Goal: Task Accomplishment & Management: Use online tool/utility

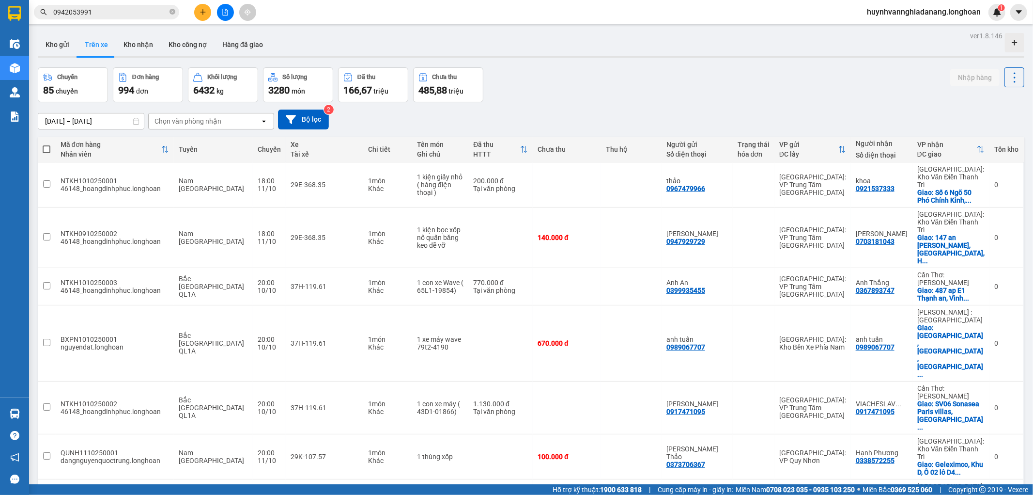
click at [172, 12] on icon "close-circle" at bounding box center [173, 12] width 6 height 6
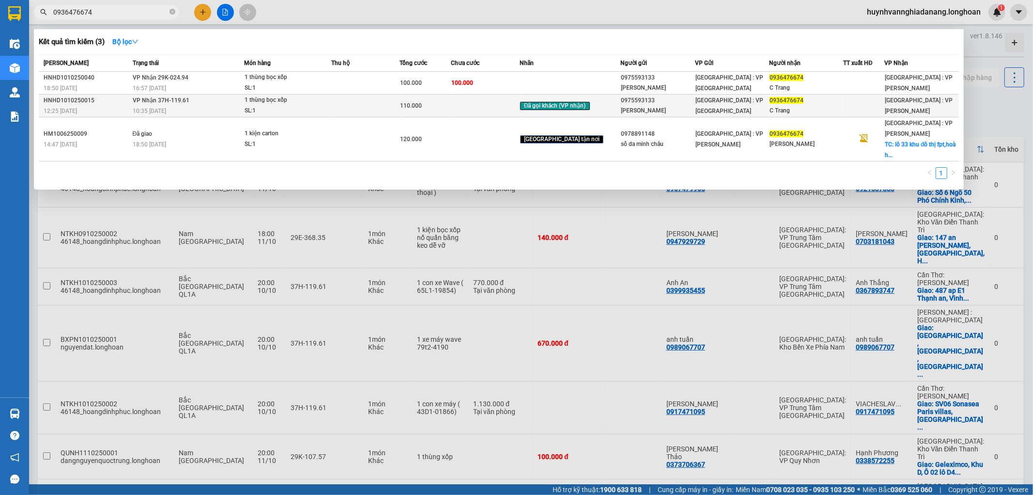
type input "0936476674"
click at [508, 108] on td at bounding box center [485, 105] width 69 height 23
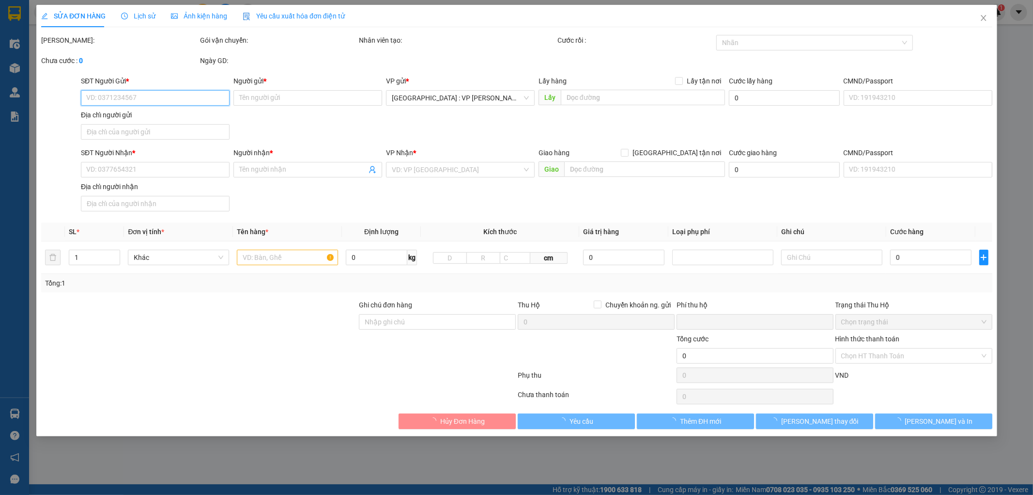
type input "0975593133"
type input "[PERSON_NAME]"
type input "0936476674"
type input "C Trang"
type input "0"
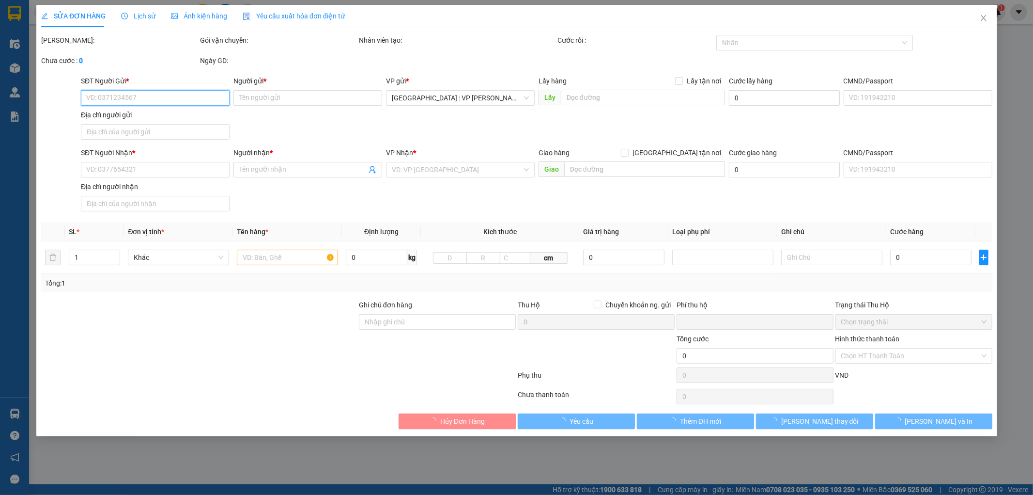
type input "110.000"
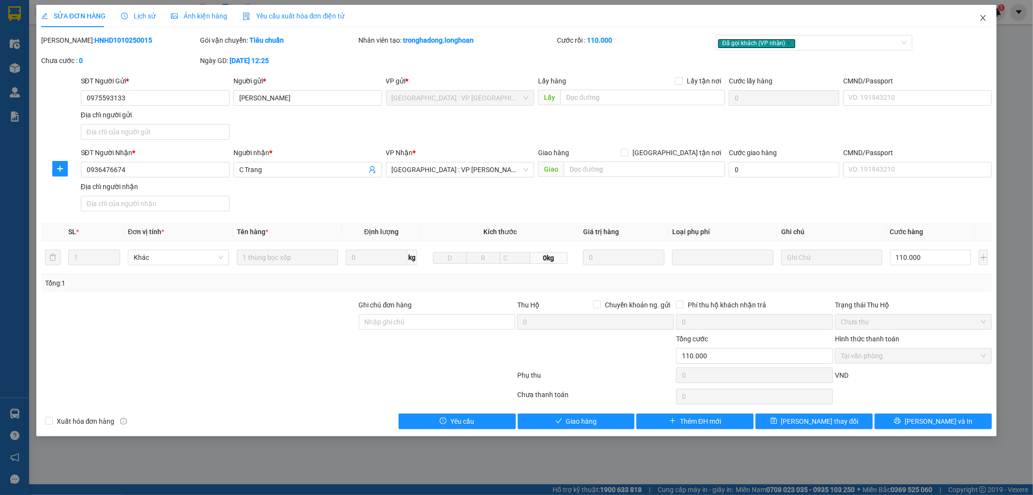
click at [983, 16] on icon "close" at bounding box center [983, 18] width 8 height 8
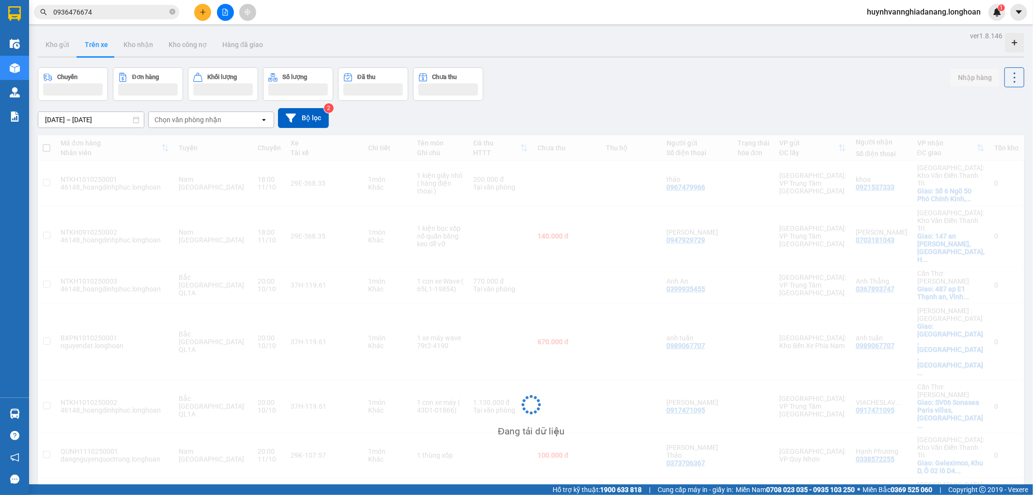
click at [134, 15] on input "0936476674" at bounding box center [110, 12] width 114 height 11
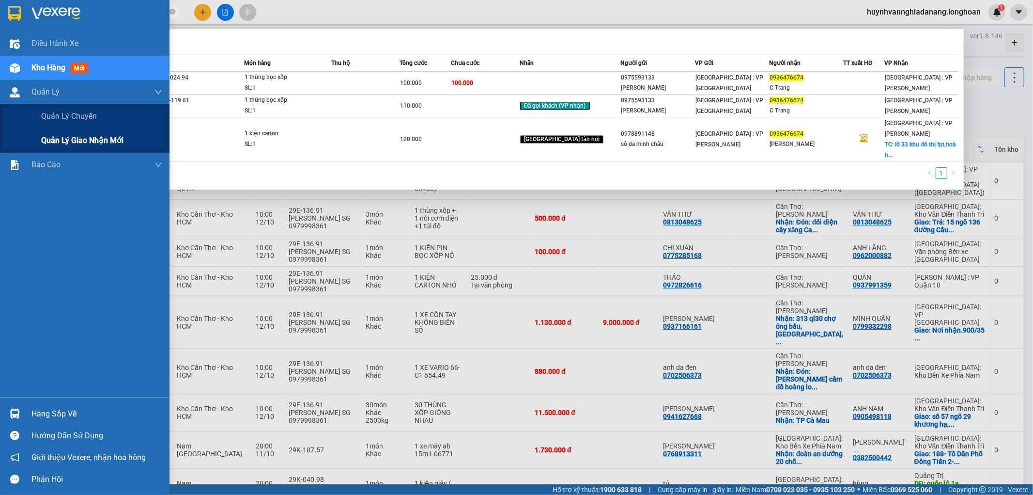
click at [75, 137] on span "Quản lý giao nhận mới" at bounding box center [82, 140] width 82 height 12
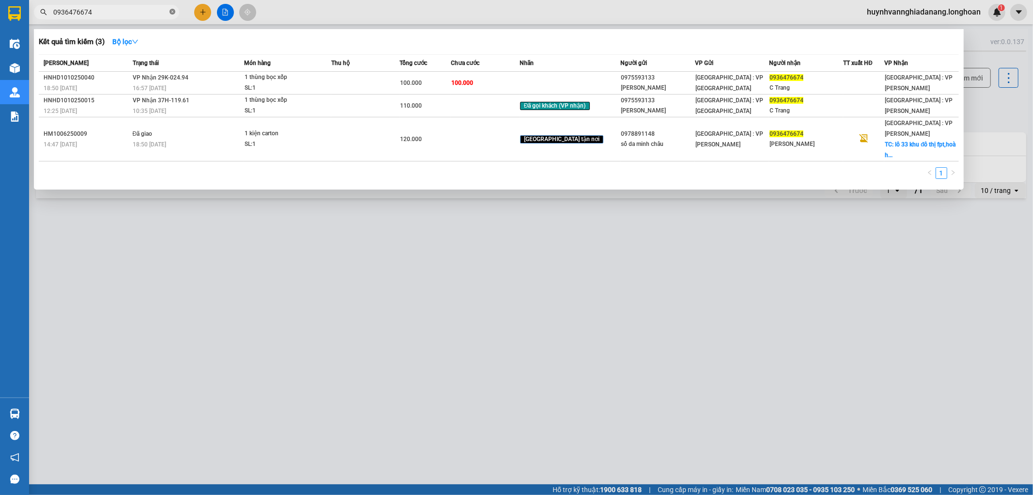
click at [173, 11] on icon "close-circle" at bounding box center [173, 12] width 6 height 6
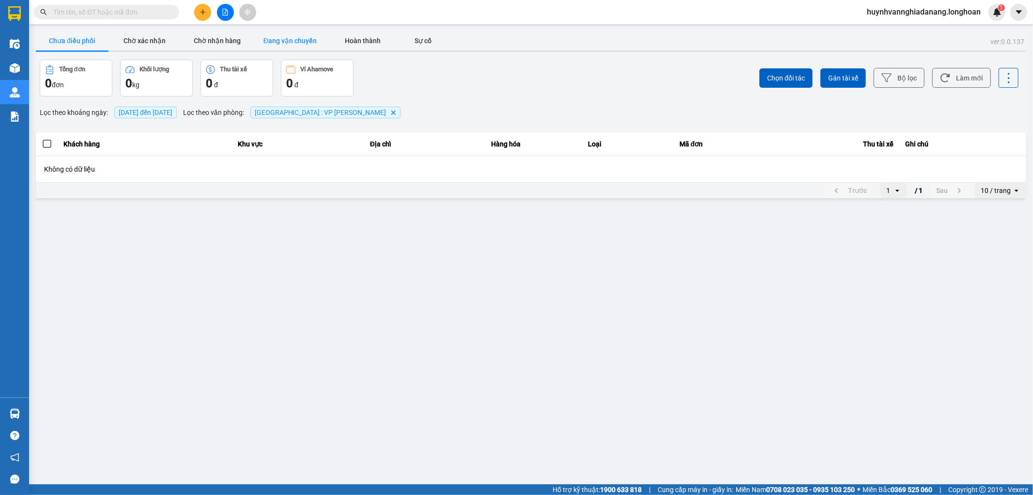
click at [307, 32] on button "Đang vận chuyển" at bounding box center [290, 40] width 73 height 19
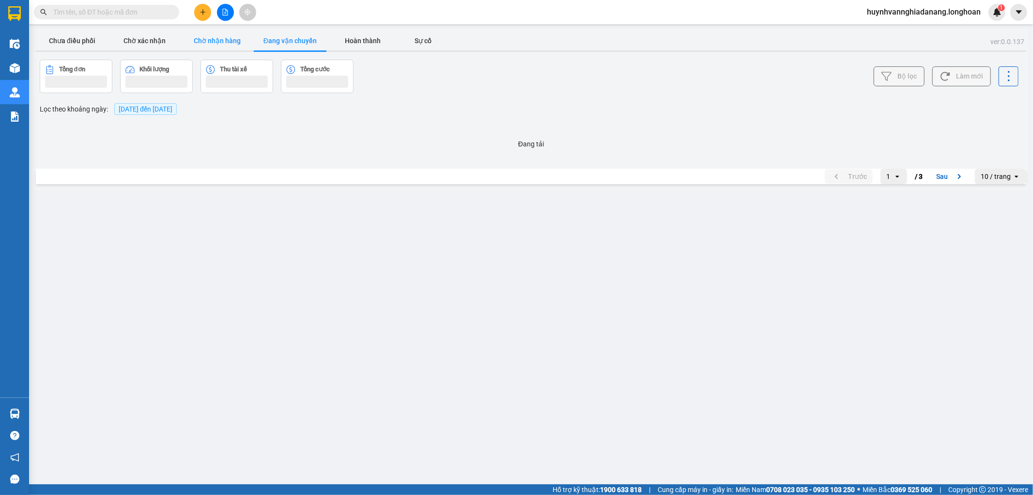
click at [207, 39] on button "Chờ nhận hàng" at bounding box center [217, 40] width 73 height 19
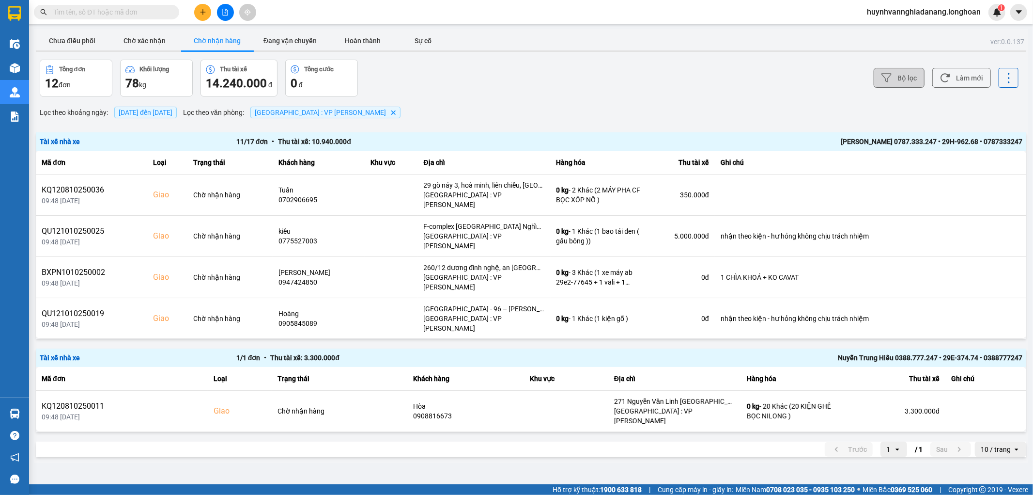
click at [897, 78] on button "Bộ lọc" at bounding box center [899, 78] width 51 height 20
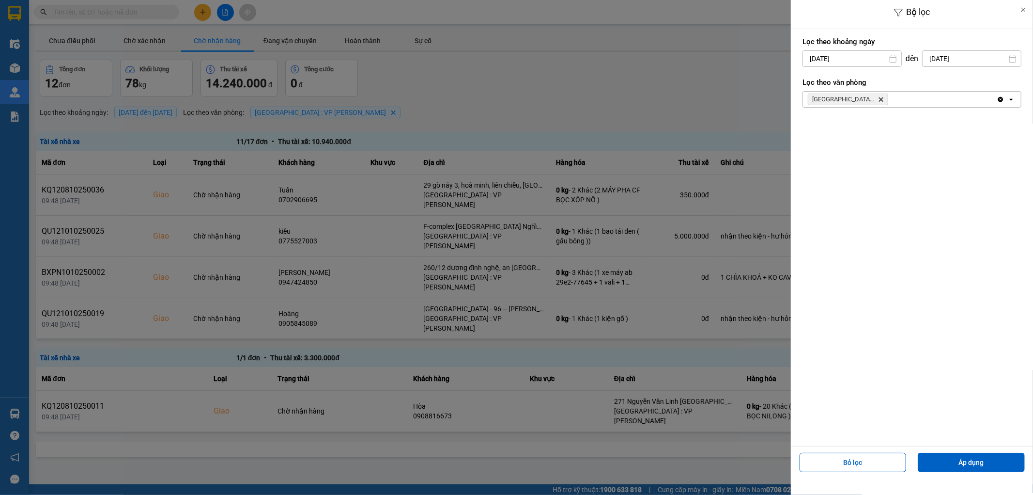
click at [868, 463] on div "Bộ lọc Lọc theo khoảng [DATE] Press the down arrow key to interact with the cal…" at bounding box center [531, 463] width 994 height 0
click at [850, 131] on div "1" at bounding box center [847, 130] width 14 height 12
type input "[DATE]"
click at [981, 465] on button "Áp dụng" at bounding box center [971, 461] width 107 height 19
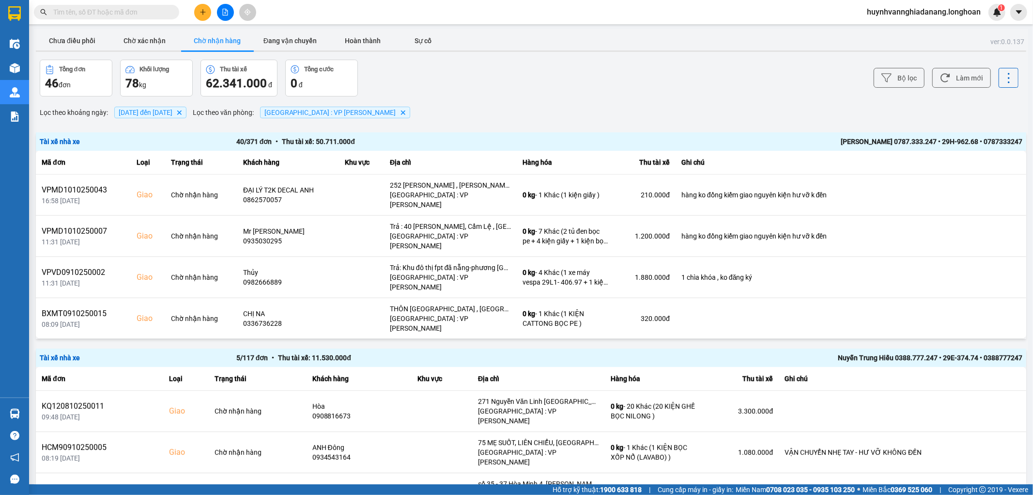
scroll to position [807, 0]
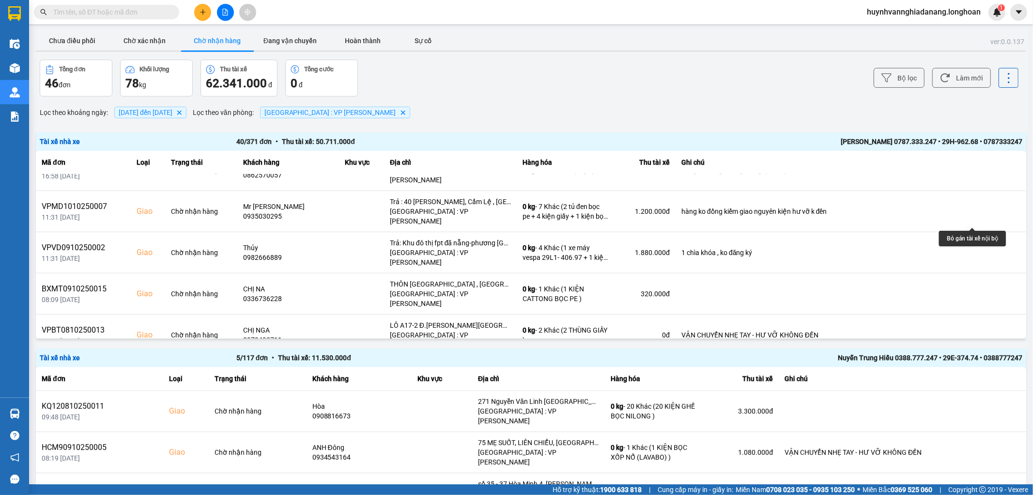
click at [985, 414] on icon at bounding box center [988, 417] width 7 height 7
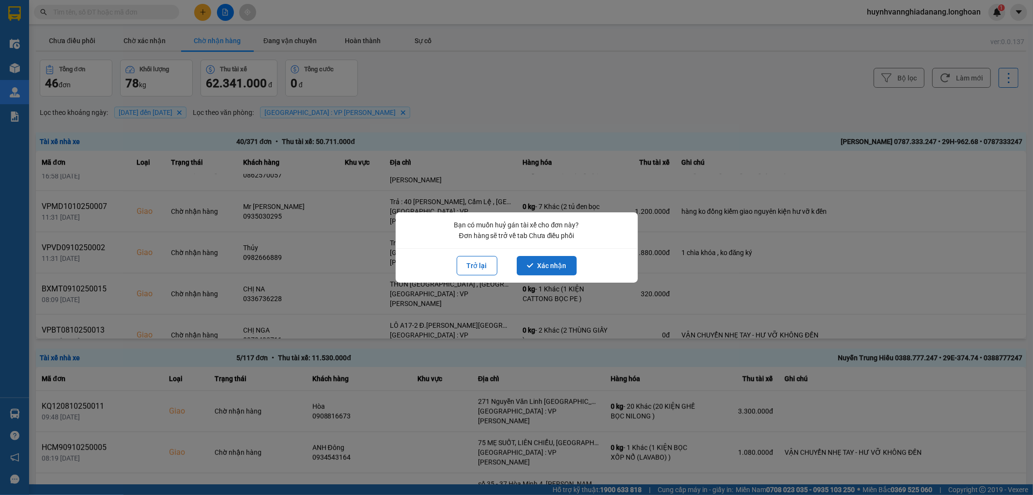
click at [559, 270] on button "Xác nhận" at bounding box center [547, 265] width 60 height 19
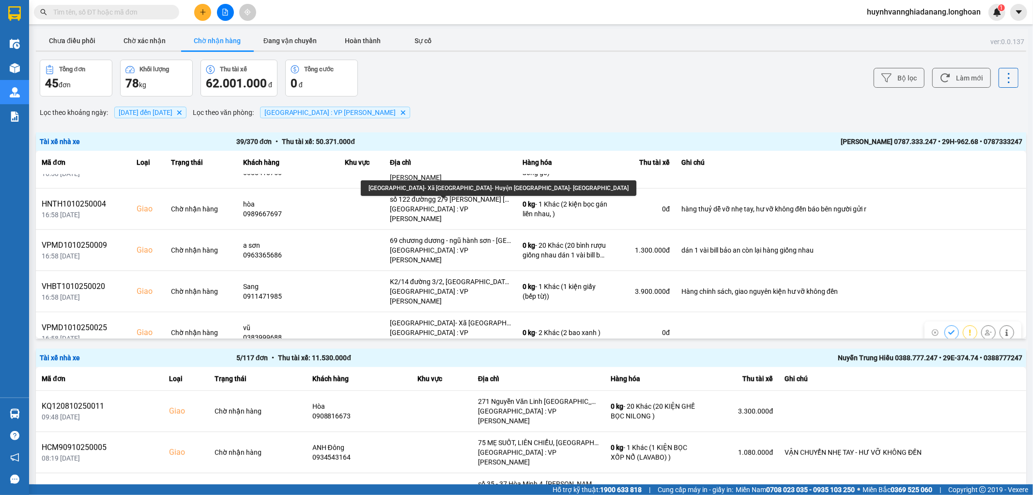
scroll to position [484, 0]
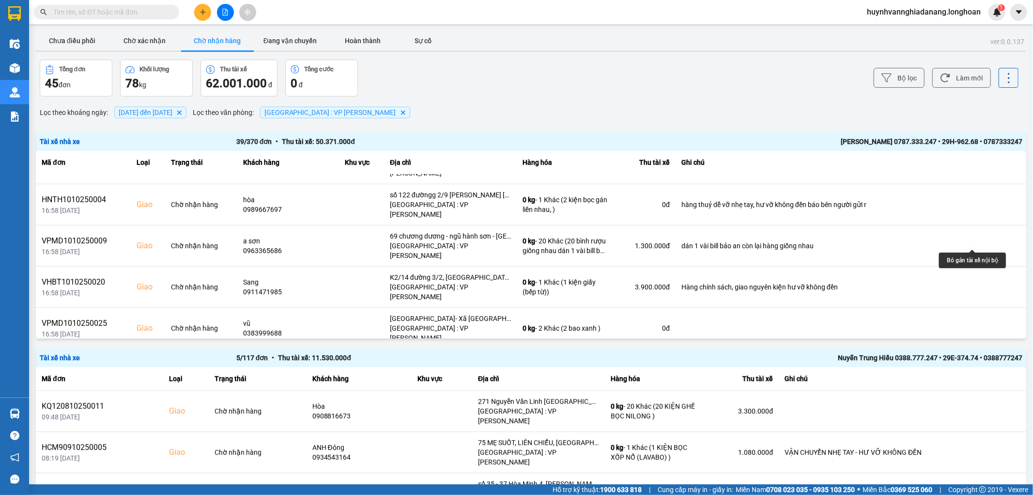
click at [985, 366] on icon at bounding box center [988, 369] width 7 height 7
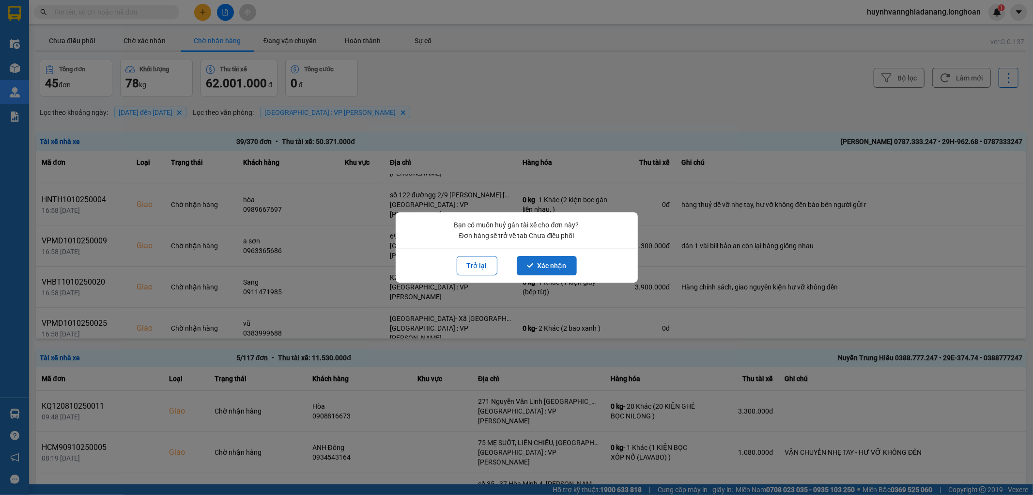
click at [562, 263] on button "Xác nhận" at bounding box center [547, 265] width 60 height 19
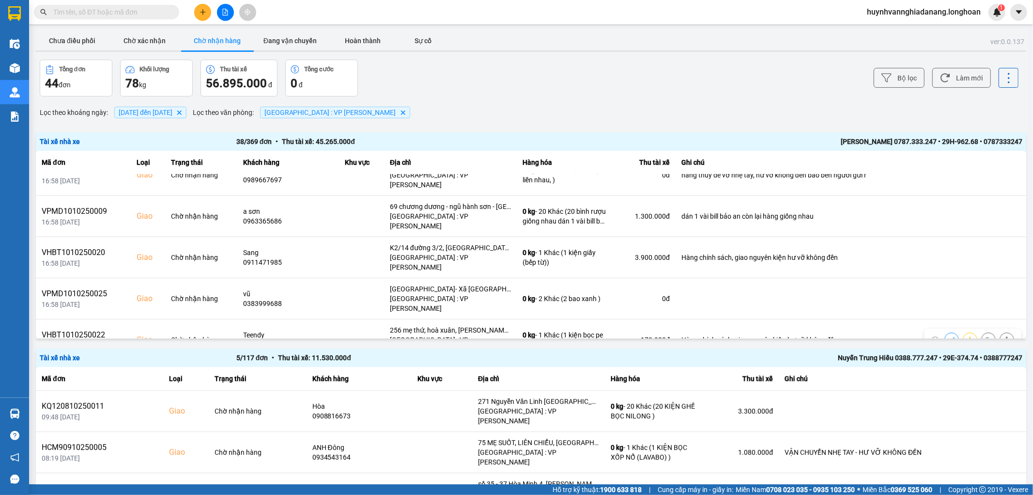
scroll to position [538, 0]
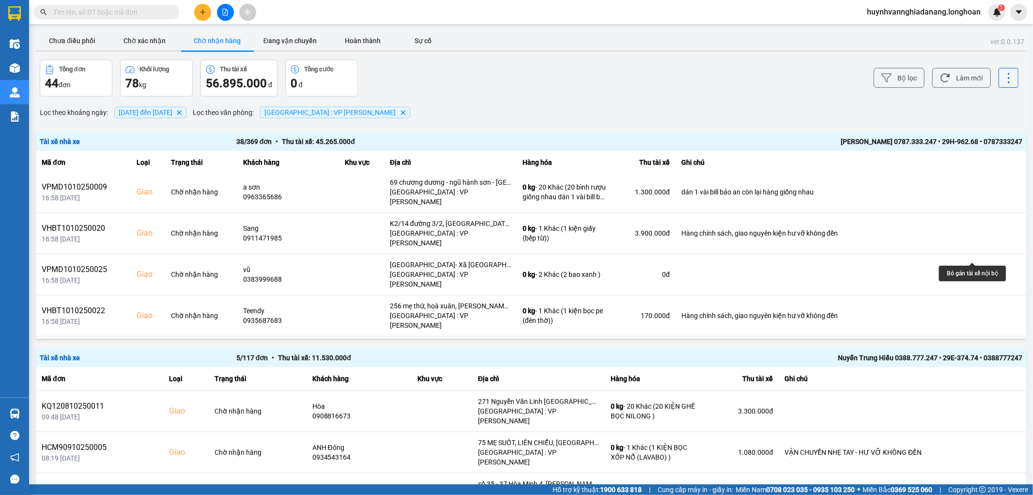
click at [985, 394] on icon at bounding box center [988, 397] width 7 height 7
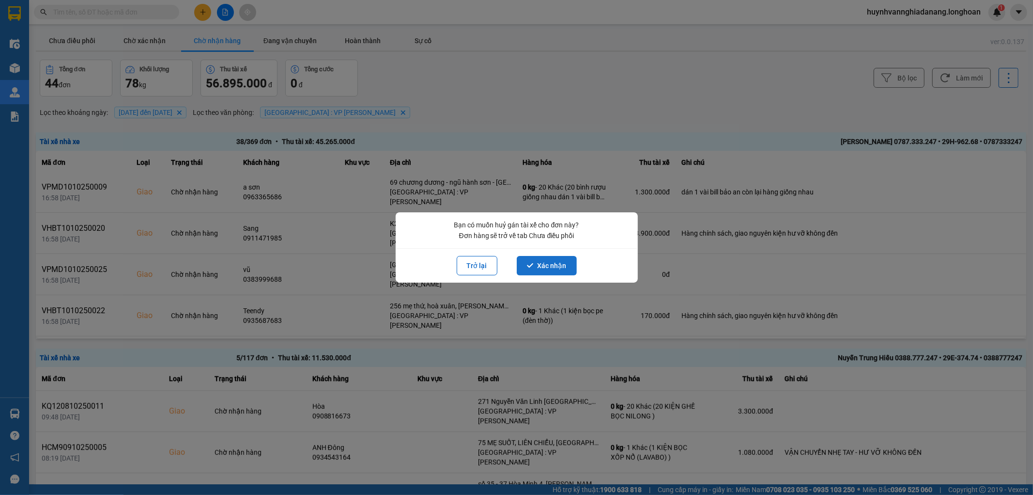
click at [541, 266] on button "Xác nhận" at bounding box center [547, 265] width 60 height 19
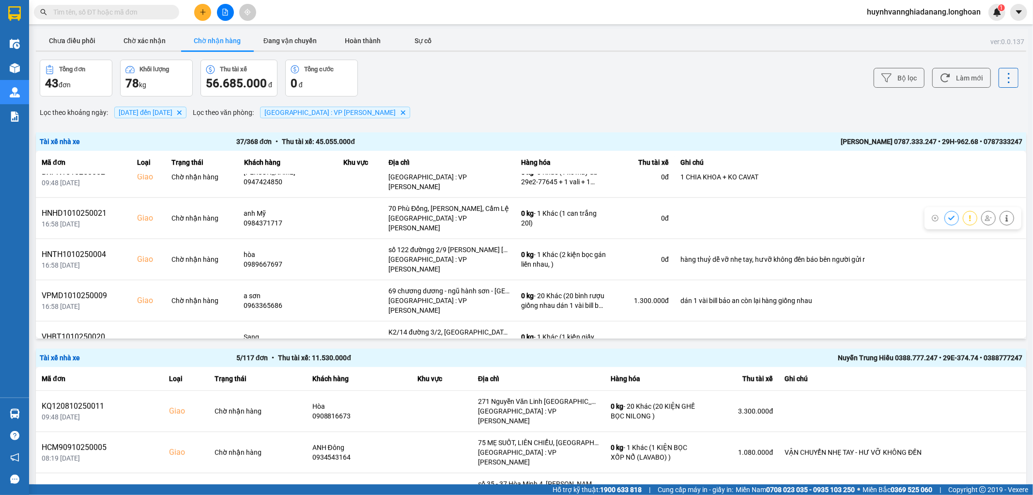
scroll to position [430, 0]
click at [985, 379] on icon at bounding box center [988, 381] width 7 height 5
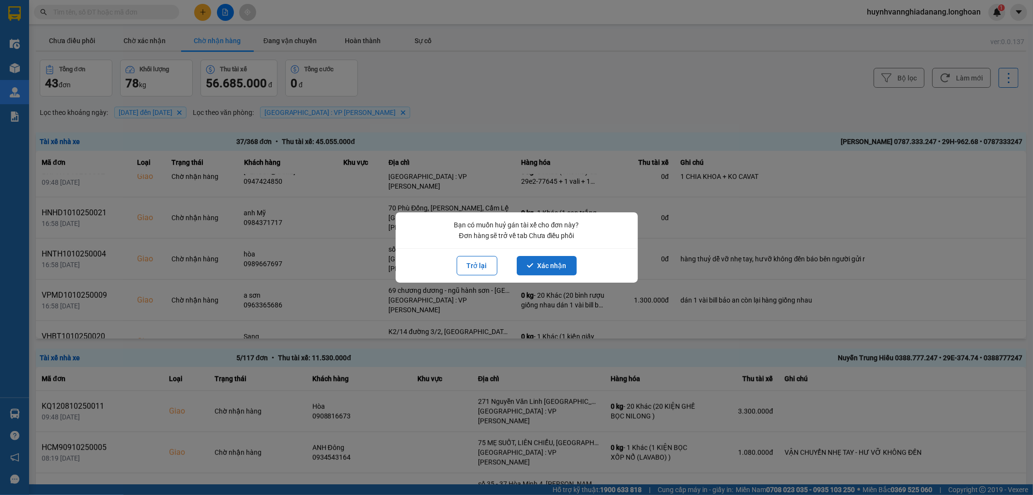
click at [530, 264] on icon "dialog" at bounding box center [530, 265] width 7 height 7
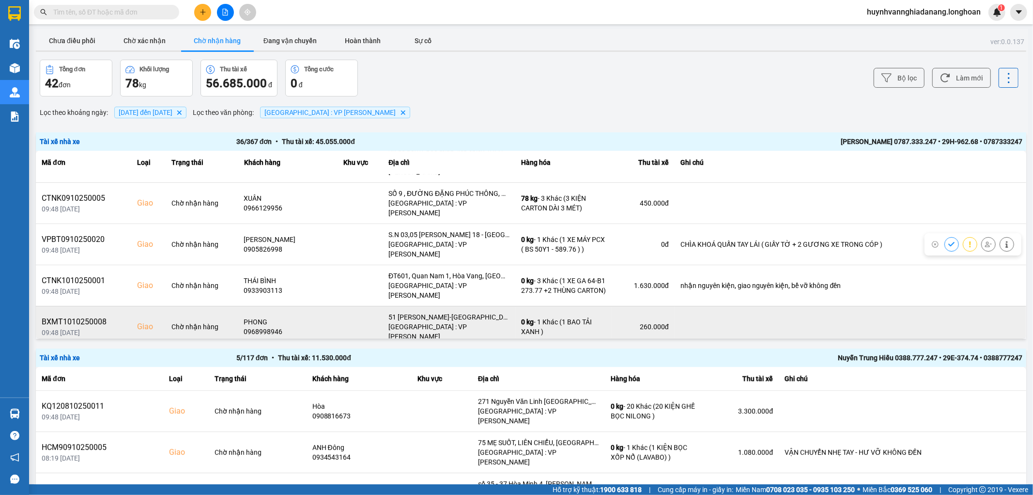
scroll to position [108, 0]
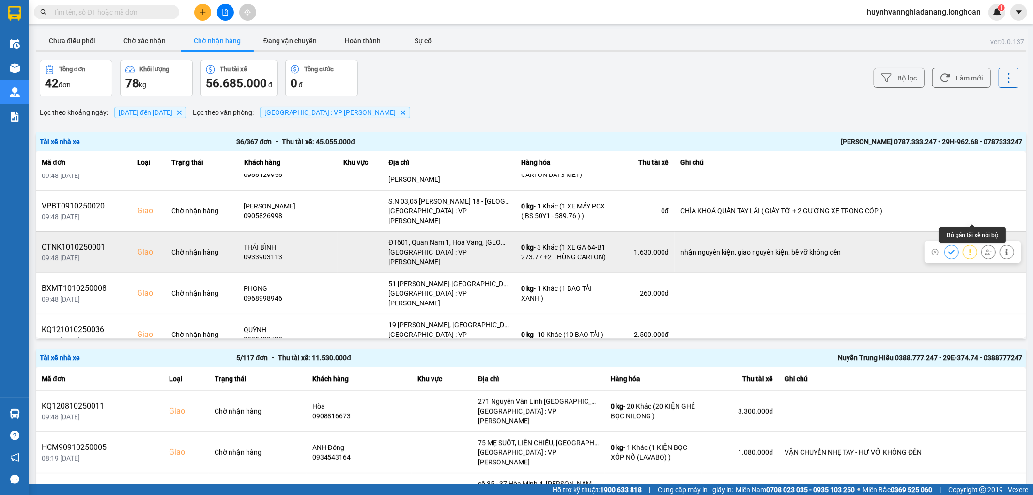
click at [985, 248] on icon at bounding box center [988, 251] width 7 height 7
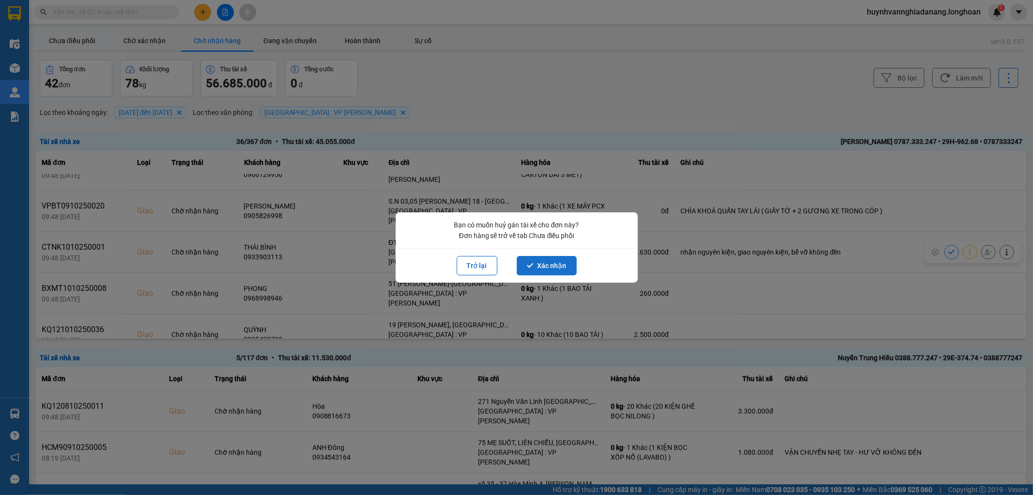
click at [535, 261] on button "Xác nhận" at bounding box center [547, 265] width 60 height 19
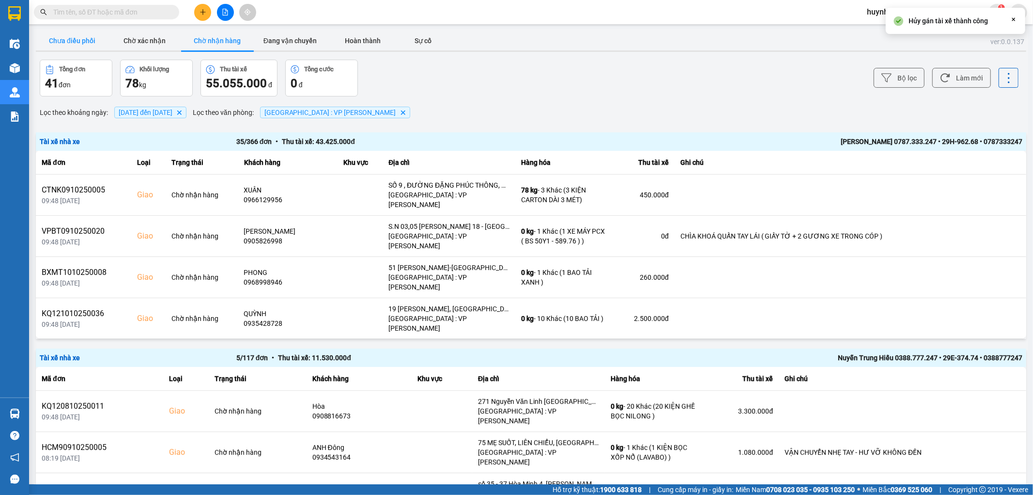
click at [70, 36] on button "Chưa điều phối" at bounding box center [72, 40] width 73 height 19
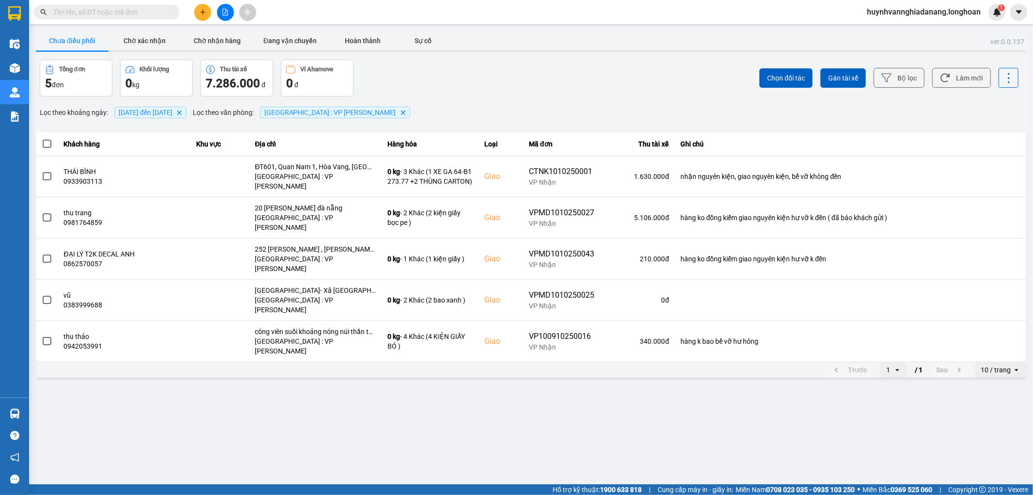
click at [47, 139] on label at bounding box center [47, 144] width 11 height 11
click at [42, 139] on input "checkbox" at bounding box center [42, 139] width 0 height 0
click at [838, 74] on span "Gán tài xế" at bounding box center [843, 78] width 30 height 10
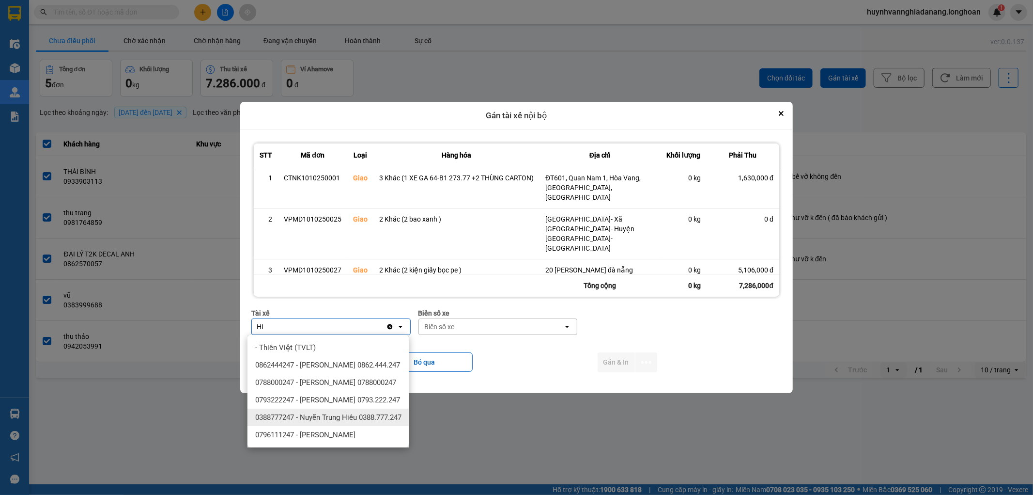
type input "HI"
click at [340, 422] on span "0388777247 - Nuyễn Trung Hiếu 0388.777.247" at bounding box center [328, 417] width 146 height 10
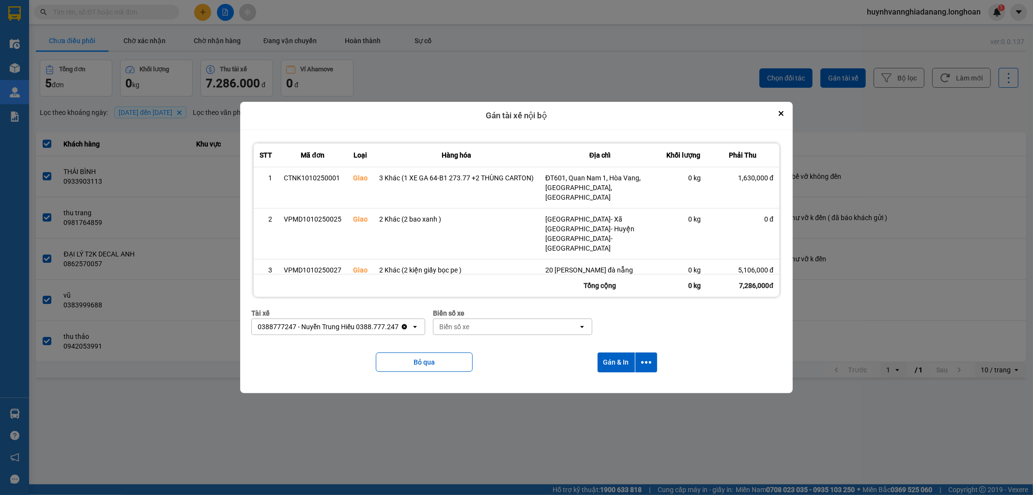
click at [458, 323] on div "Biển số xe" at bounding box center [454, 327] width 30 height 10
type input "7474"
drag, startPoint x: 475, startPoint y: 347, endPoint x: 629, endPoint y: 328, distance: 154.8
click at [480, 346] on div "29E-374.74" at bounding box center [509, 347] width 161 height 17
click at [652, 367] on button "dialog" at bounding box center [647, 362] width 22 height 20
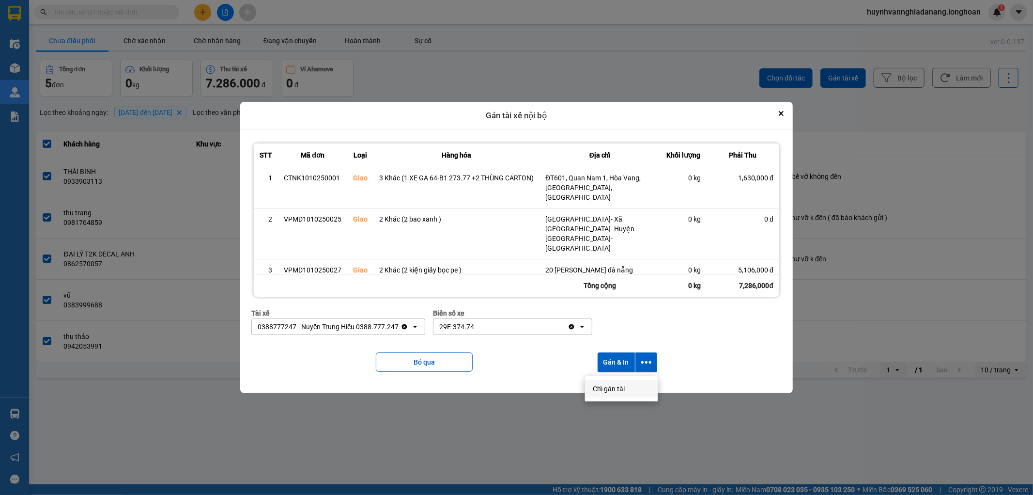
click at [637, 392] on div "Chỉ gán tài" at bounding box center [621, 389] width 57 height 10
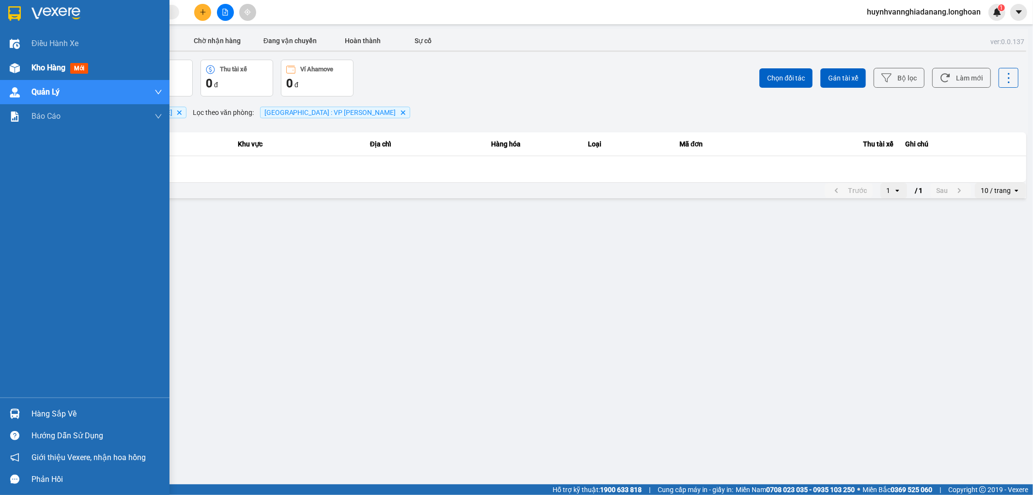
click at [65, 73] on div "Kho hàng mới" at bounding box center [61, 68] width 61 height 12
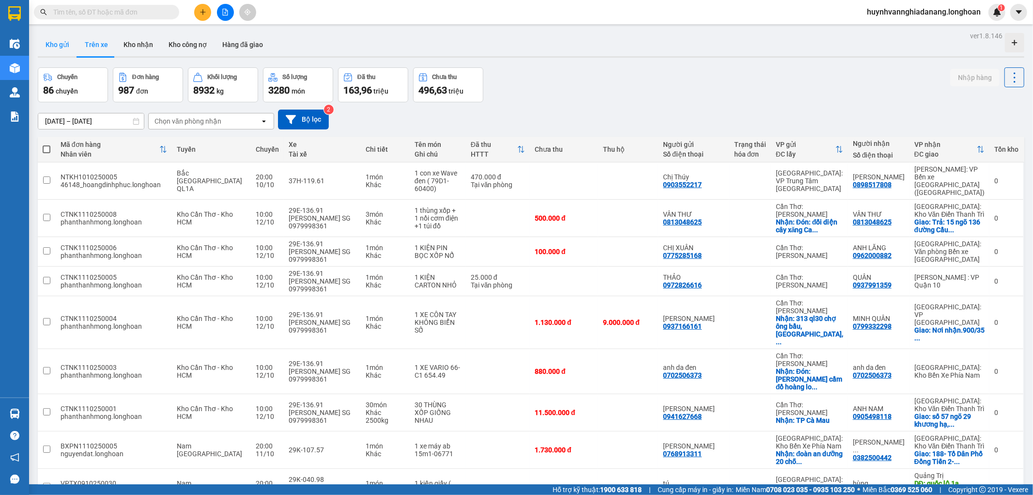
click at [65, 49] on button "Kho gửi" at bounding box center [57, 44] width 39 height 23
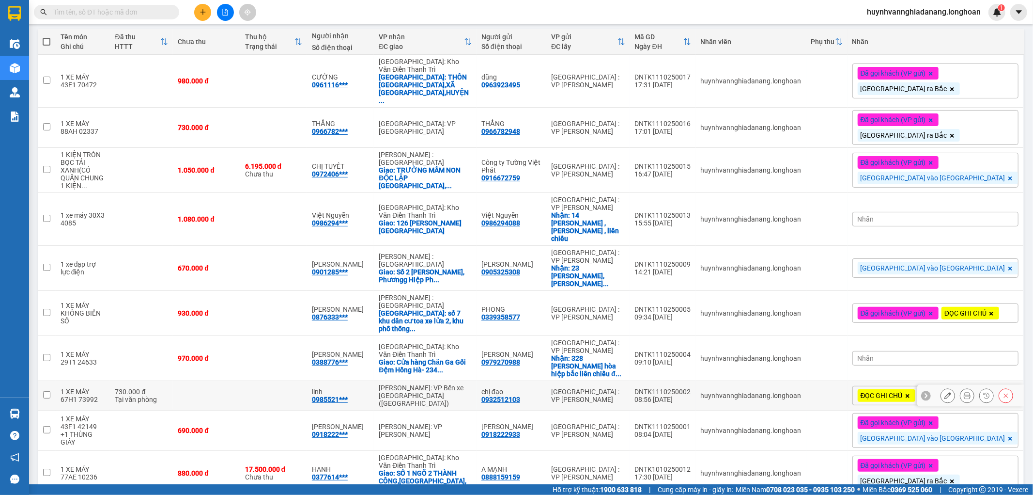
scroll to position [161, 0]
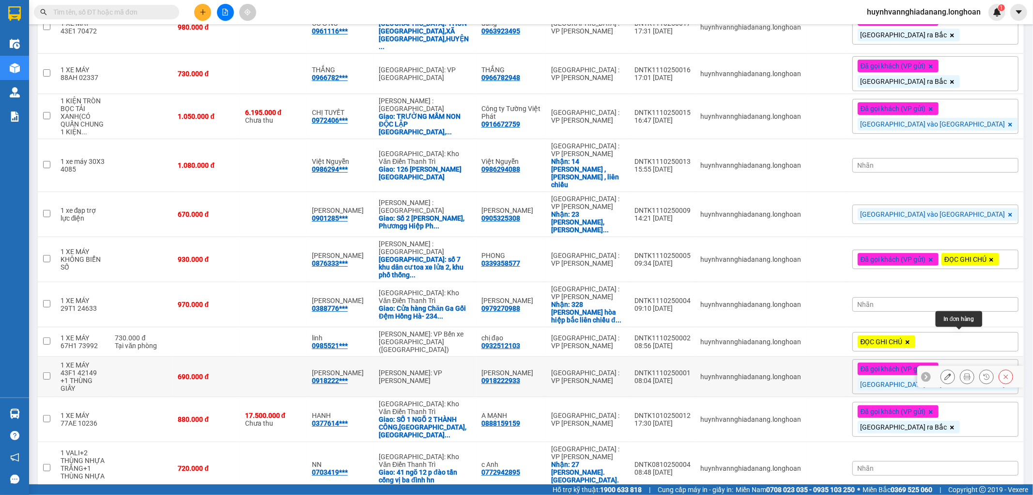
click at [964, 373] on icon at bounding box center [967, 376] width 7 height 7
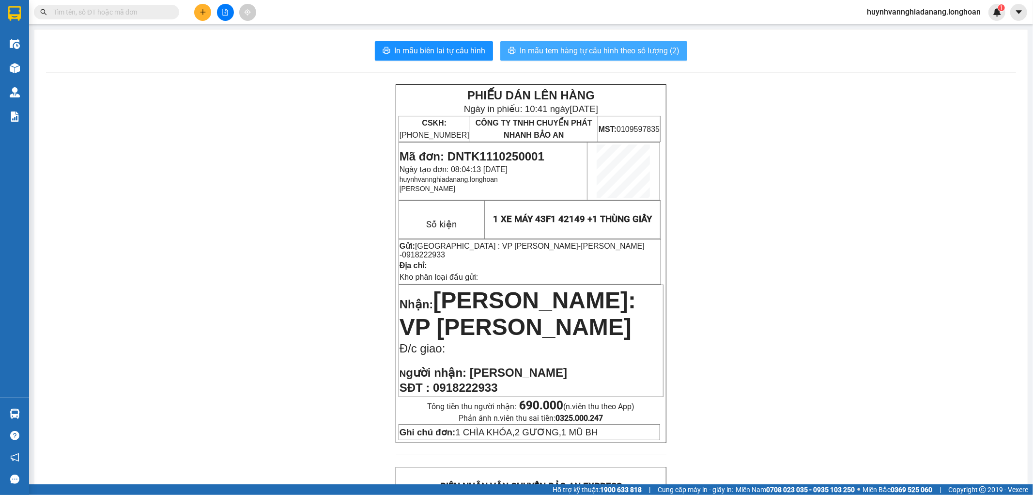
click at [584, 57] on button "In mẫu tem hàng tự cấu hình theo số lượng (2)" at bounding box center [593, 50] width 187 height 19
